Goal: Task Accomplishment & Management: Complete application form

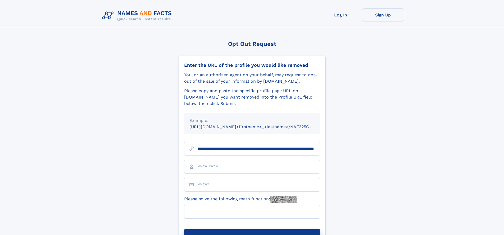
scroll to position [0, 50]
type input "**********"
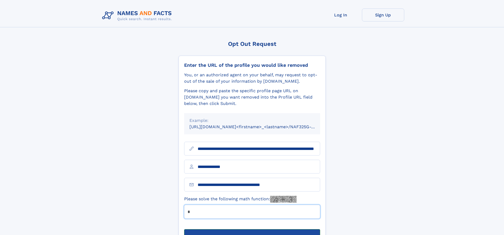
type input "*"
click at [252, 229] on button "Submit Opt Out Request" at bounding box center [252, 237] width 136 height 17
